Goal: Task Accomplishment & Management: Use online tool/utility

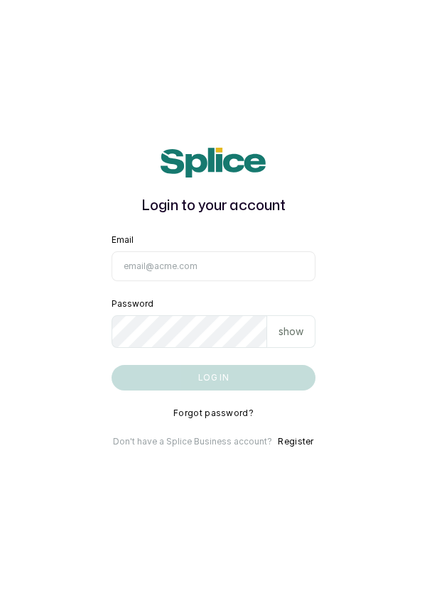
type input "[EMAIL_ADDRESS][DOMAIN_NAME]"
click at [111, 365] on button "Log in" at bounding box center [213, 378] width 205 height 26
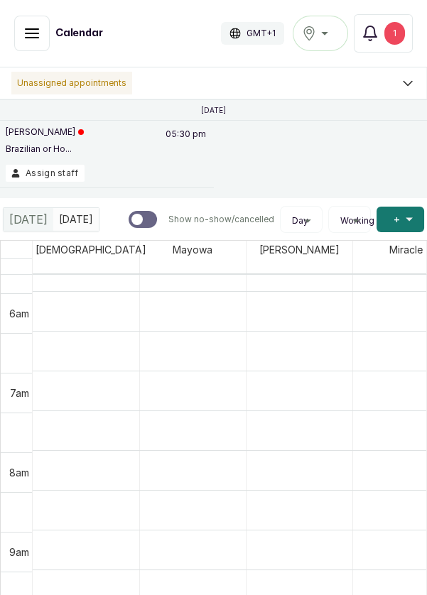
scroll to position [461, 0]
click at [322, 35] on div "Ikoyi" at bounding box center [320, 33] width 37 height 17
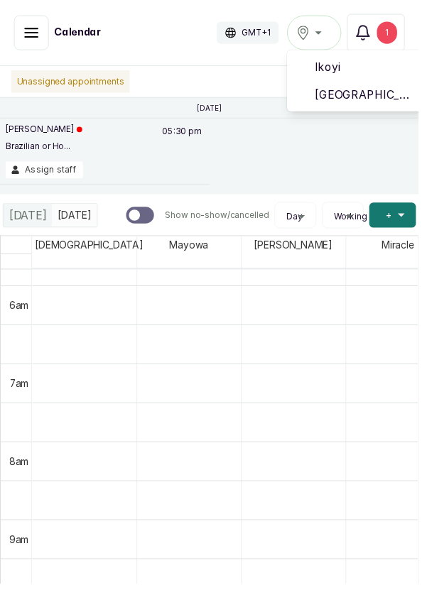
click at [354, 99] on span "Victoria Island" at bounding box center [372, 96] width 102 height 17
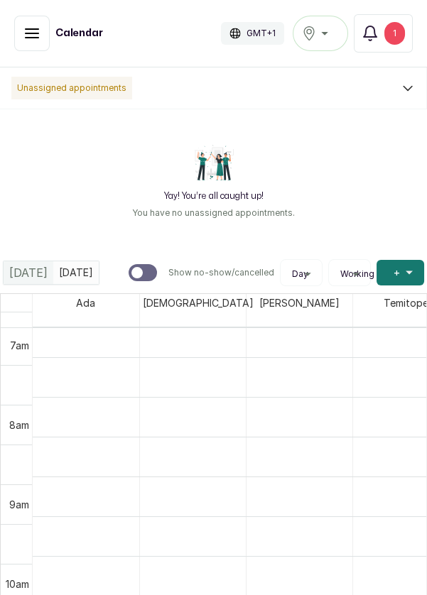
scroll to position [567, 0]
